Goal: Check status

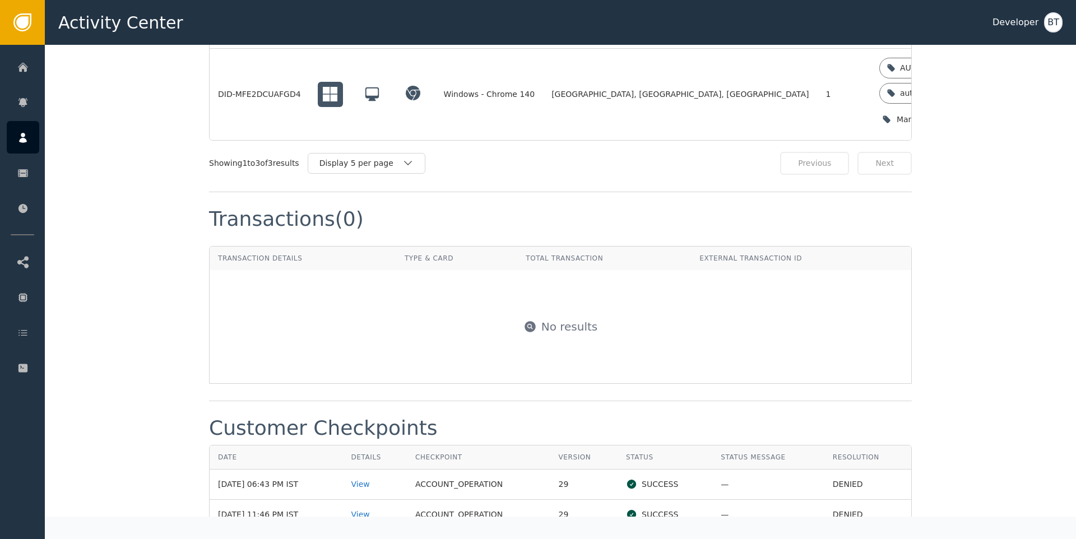
scroll to position [1263, 0]
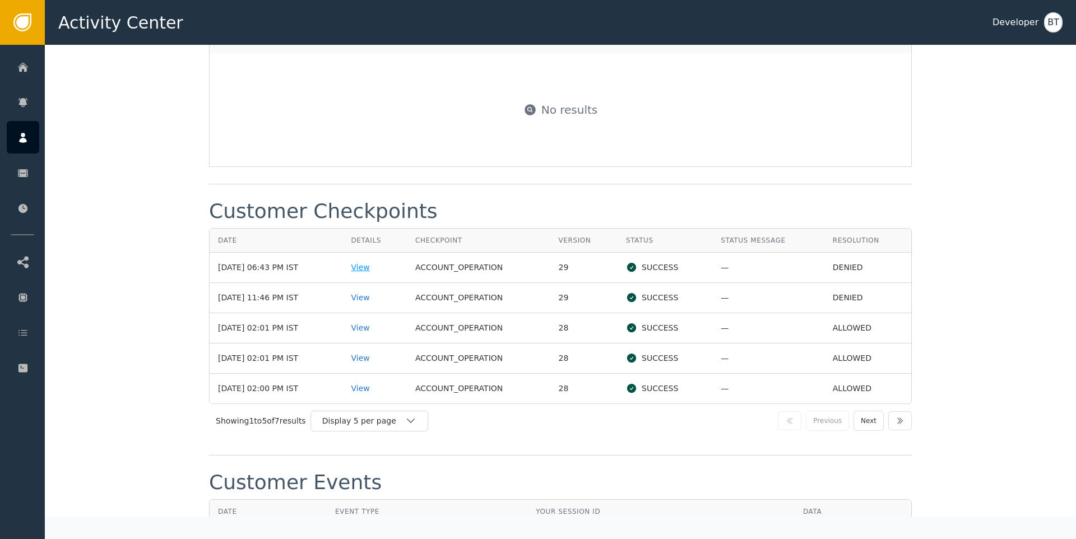
click at [374, 265] on div "View" at bounding box center [375, 268] width 48 height 12
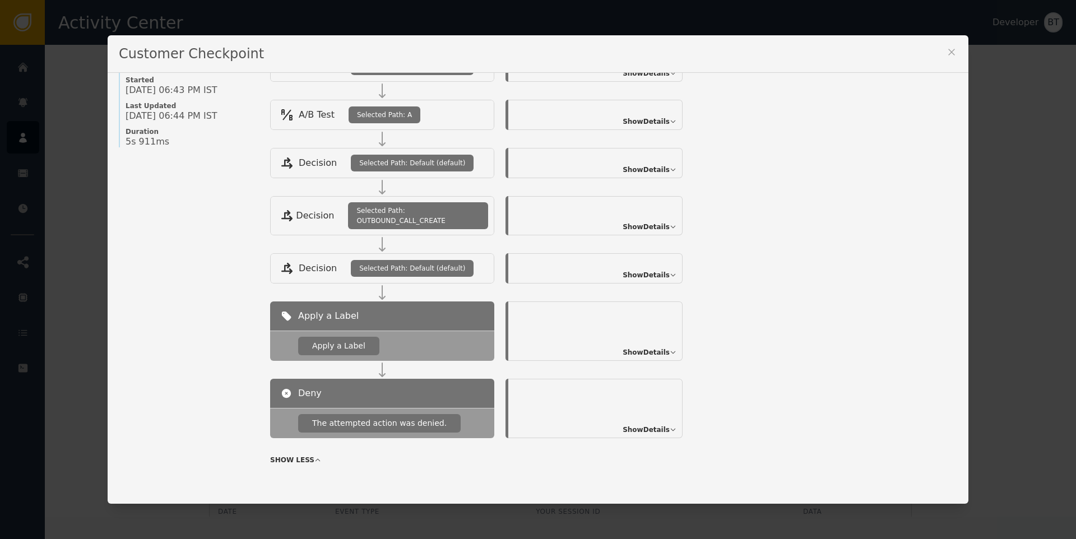
scroll to position [141, 0]
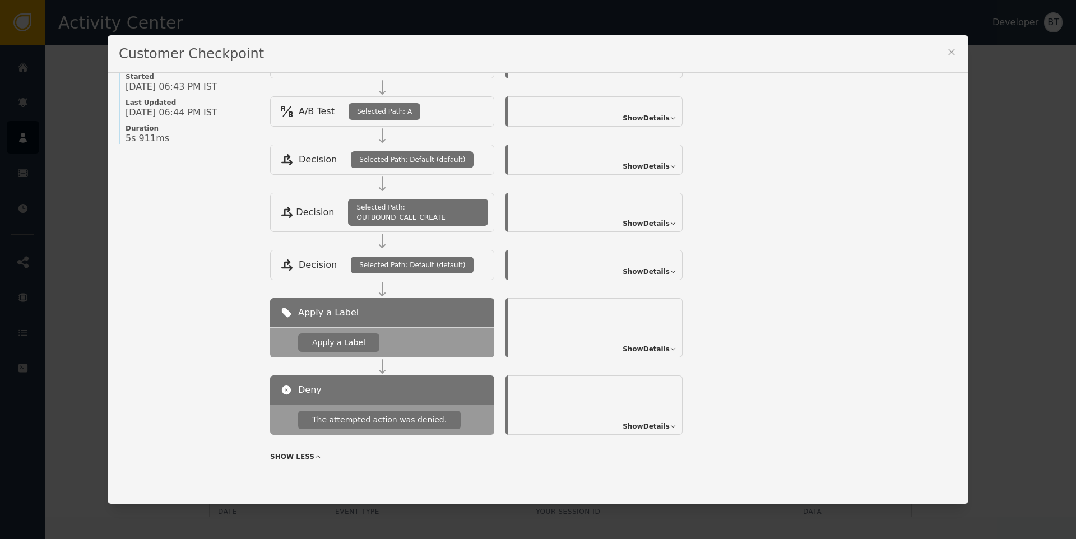
click at [650, 272] on span "Show Details" at bounding box center [646, 272] width 47 height 10
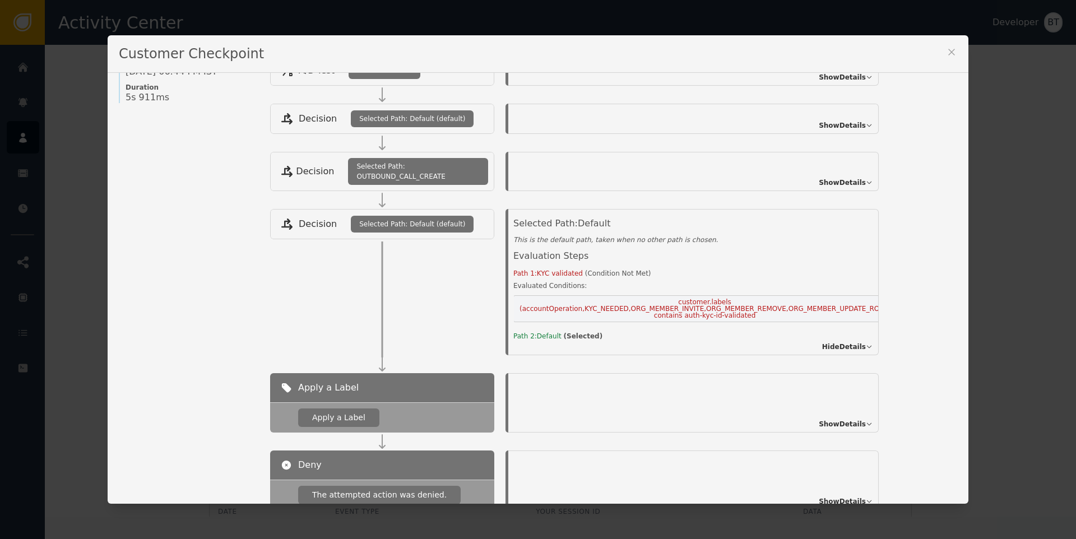
scroll to position [0, 0]
click at [950, 44] on div "Customer Checkpoint" at bounding box center [538, 54] width 861 height 38
click at [948, 49] on icon at bounding box center [951, 52] width 11 height 11
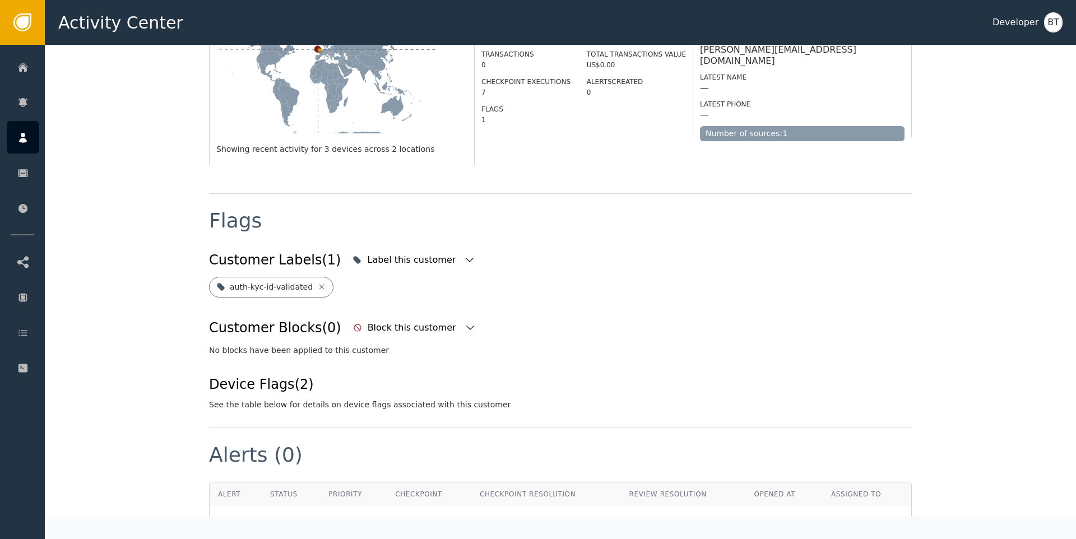
scroll to position [242, 0]
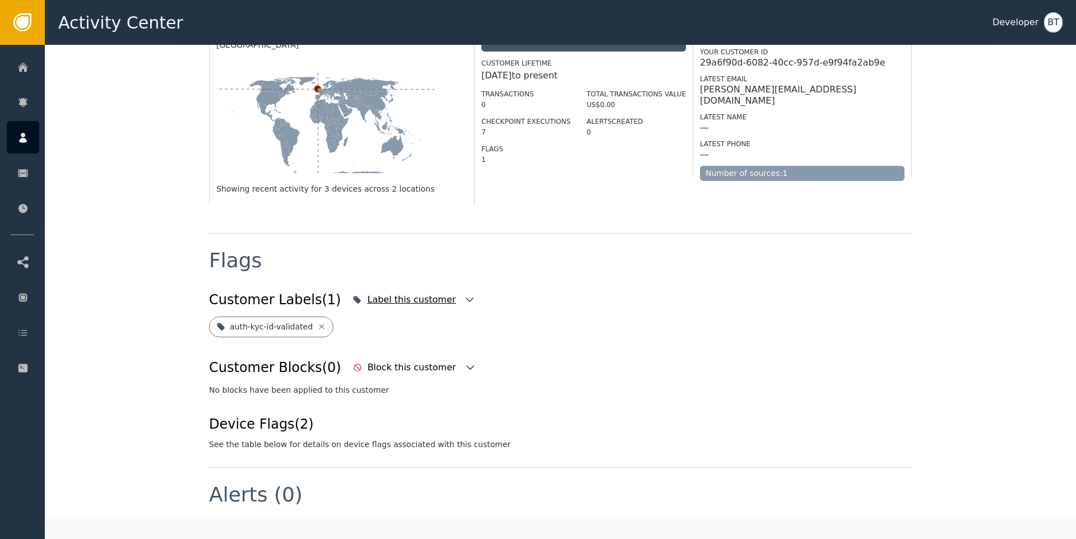
click at [464, 294] on icon "button" at bounding box center [469, 299] width 11 height 11
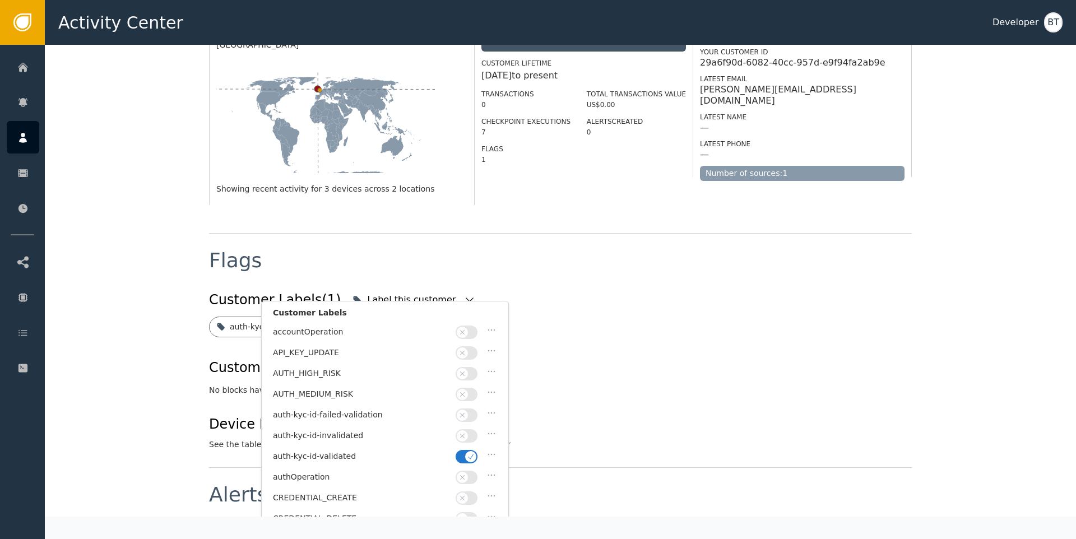
click at [464, 294] on icon "button" at bounding box center [469, 299] width 11 height 11
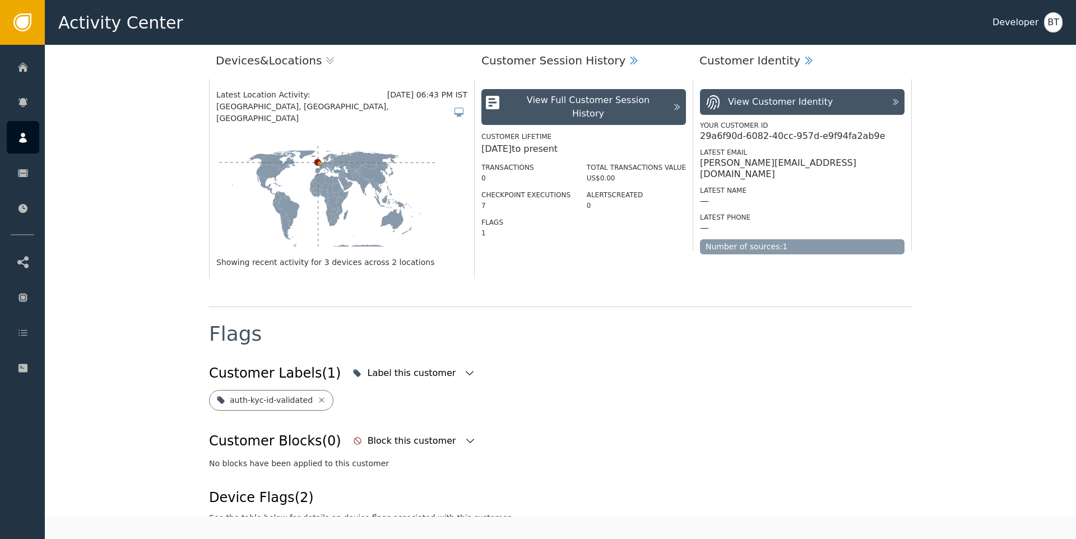
scroll to position [159, 0]
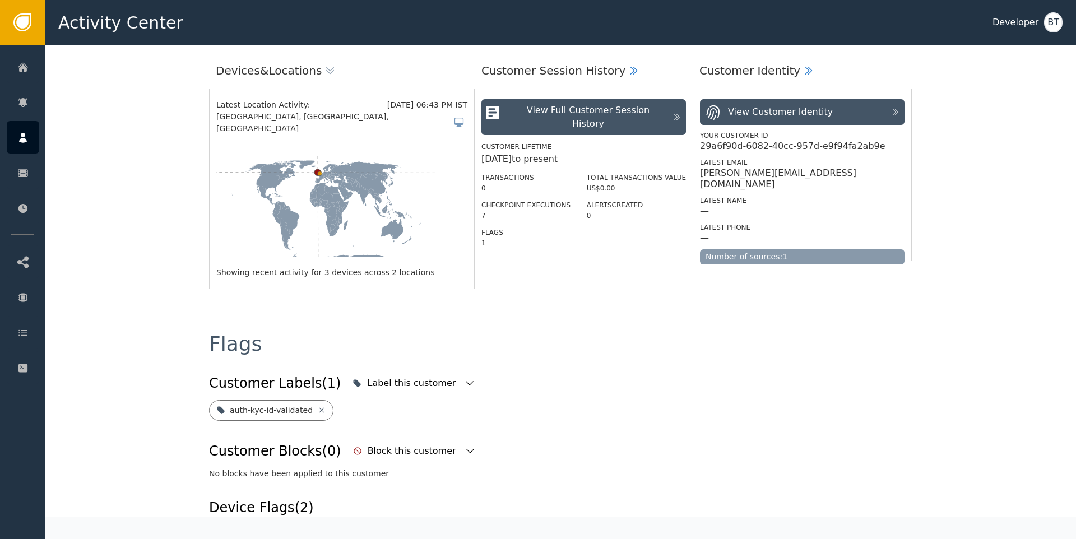
click at [613, 289] on div "Devices & Locations Latest Location Activity: [DATE] 06:43 PM IST [GEOGRAPHIC_D…" at bounding box center [560, 181] width 703 height 272
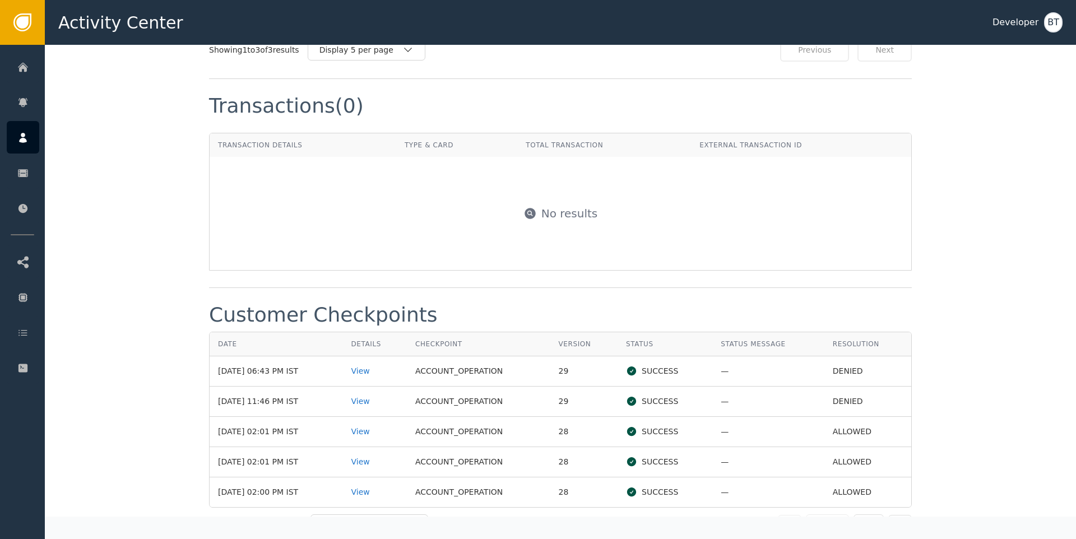
scroll to position [1178, 0]
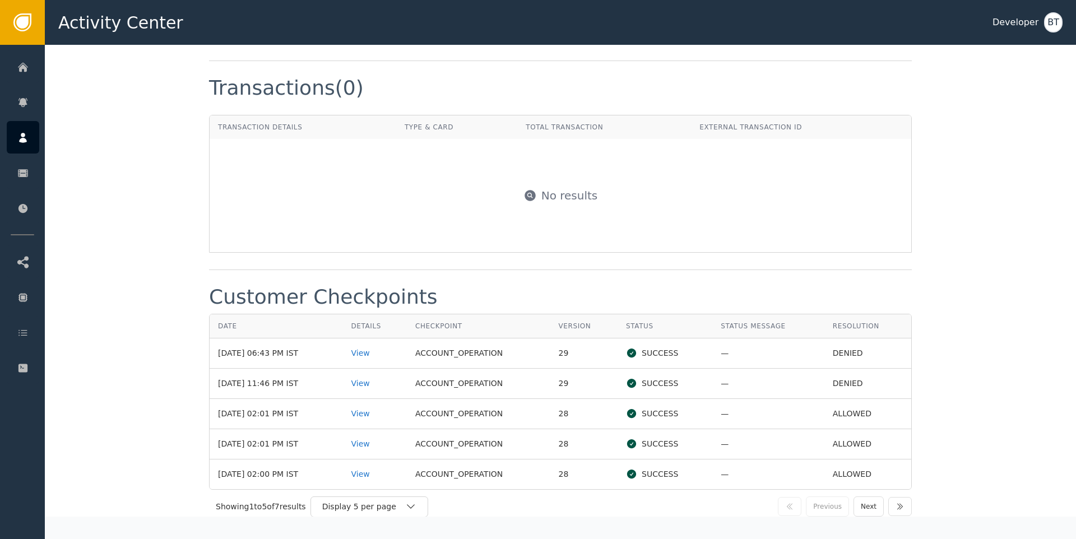
drag, startPoint x: 261, startPoint y: 354, endPoint x: 343, endPoint y: 349, distance: 82.5
click at [342, 349] on td "[DATE] 06:43 PM IST" at bounding box center [276, 354] width 133 height 30
click at [336, 350] on td "[DATE] 06:43 PM IST" at bounding box center [276, 354] width 133 height 30
drag, startPoint x: 228, startPoint y: 416, endPoint x: 289, endPoint y: 413, distance: 61.2
click at [289, 413] on td "[DATE] 02:01 PM IST" at bounding box center [276, 414] width 133 height 30
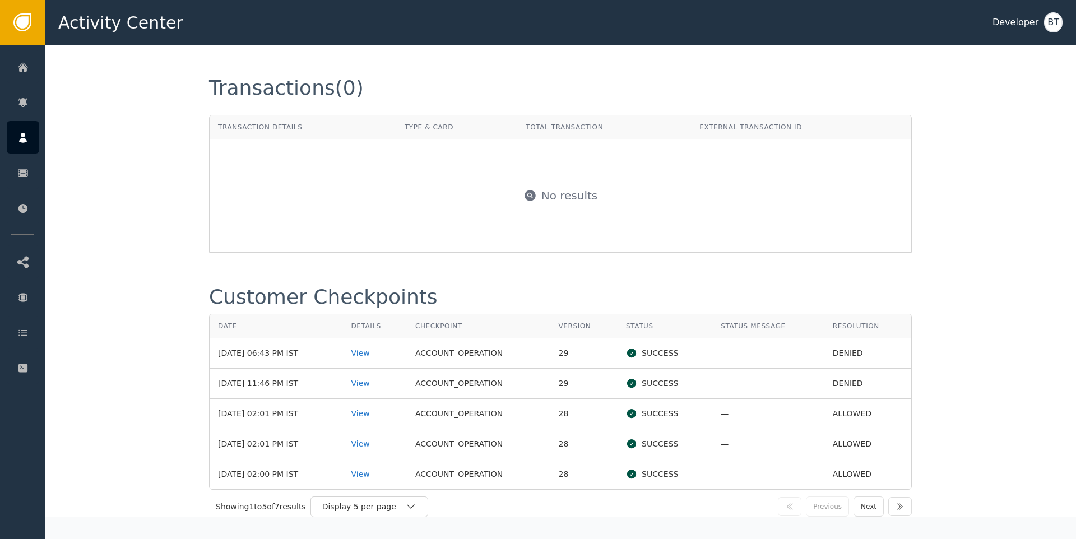
click at [305, 388] on td "[DATE] 11:46 PM IST" at bounding box center [276, 384] width 133 height 30
click at [378, 352] on div "View" at bounding box center [375, 354] width 48 height 12
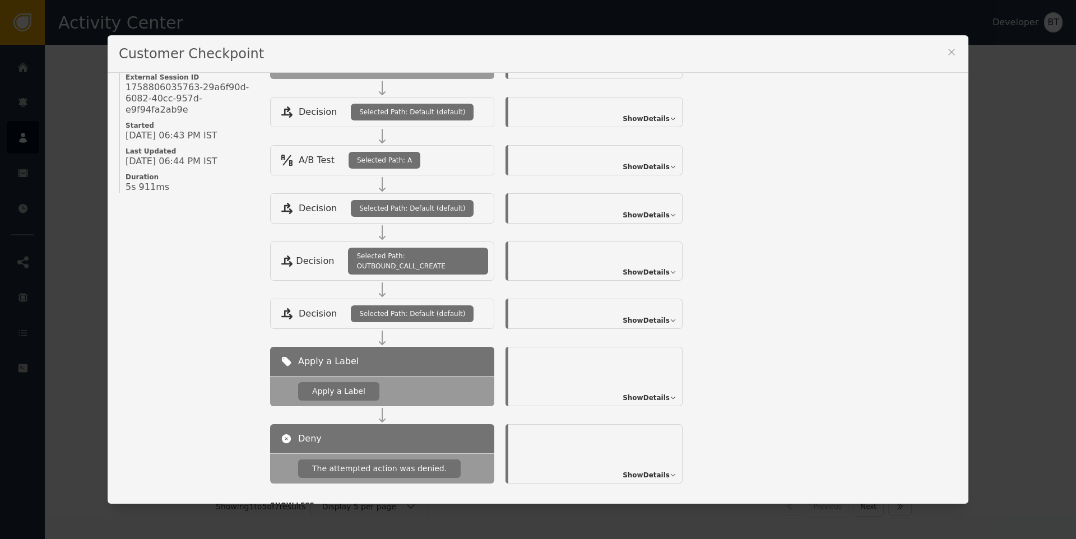
scroll to position [141, 0]
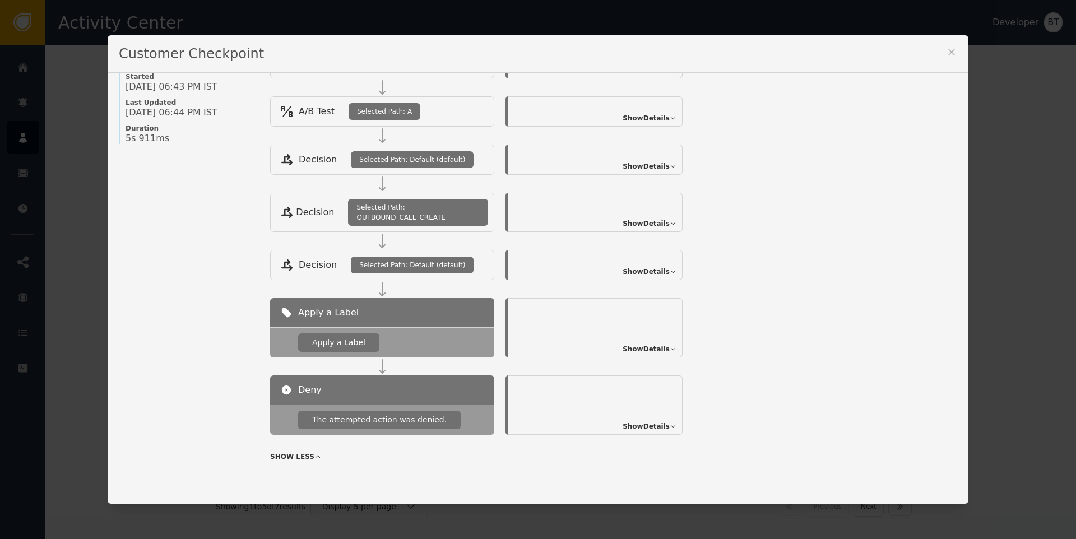
click at [645, 268] on span "Show Details" at bounding box center [646, 272] width 47 height 10
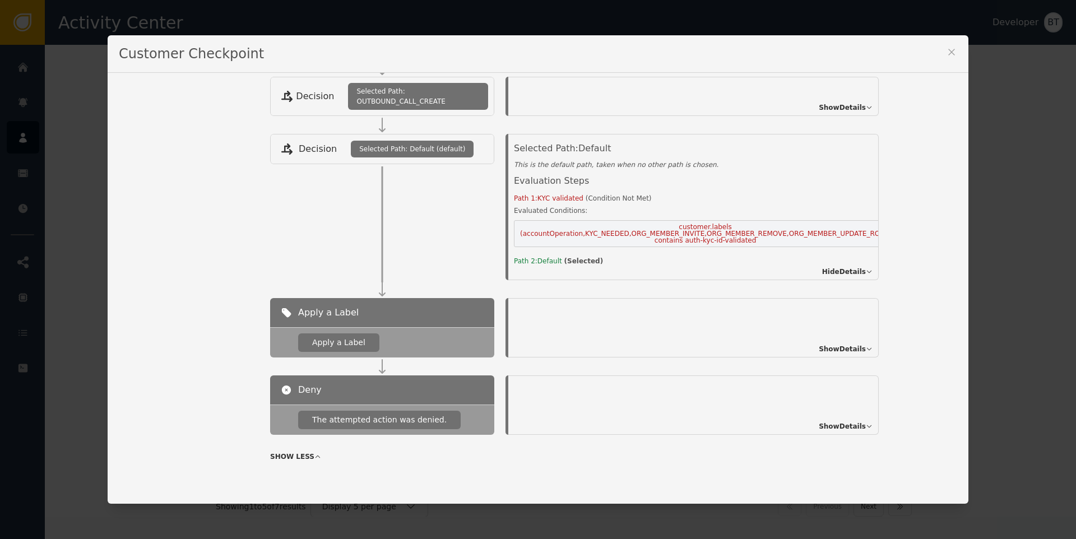
scroll to position [258, 0]
click at [948, 53] on icon at bounding box center [951, 52] width 6 height 6
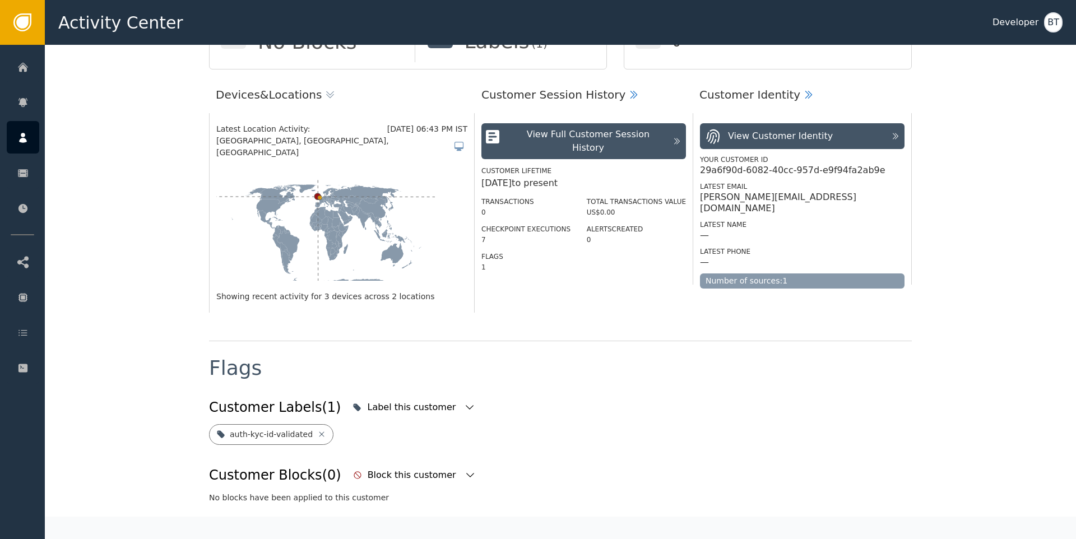
scroll to position [0, 0]
